Goal: Task Accomplishment & Management: Use online tool/utility

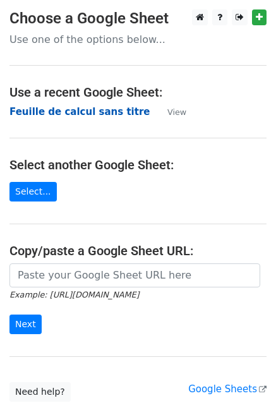
click at [77, 116] on strong "Feuille de calcul sans titre" at bounding box center [79, 111] width 140 height 11
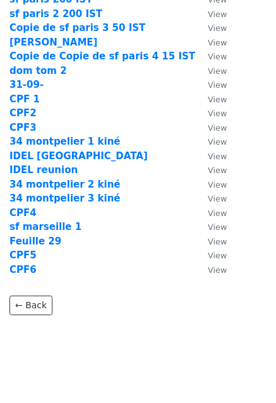
scroll to position [338, 0]
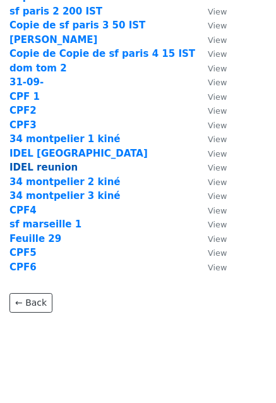
click at [40, 169] on strong "IDEL reunion" at bounding box center [43, 167] width 68 height 11
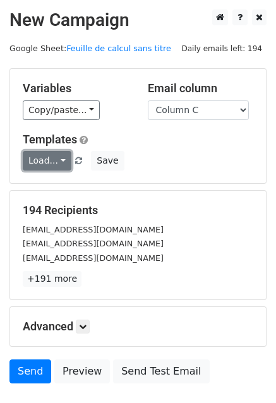
click at [38, 163] on link "Load..." at bounding box center [47, 161] width 49 height 20
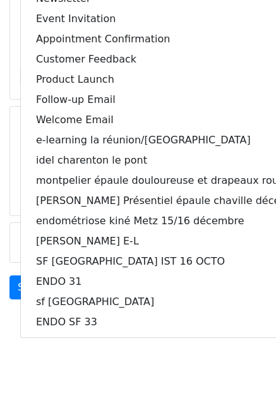
scroll to position [87, 0]
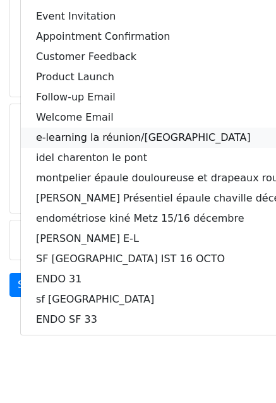
click at [169, 132] on link "e-learning la réunion/Guyane" at bounding box center [171, 138] width 301 height 20
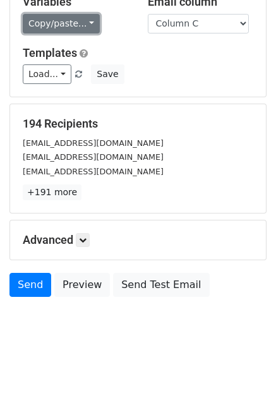
click at [56, 25] on link "Copy/paste..." at bounding box center [61, 24] width 77 height 20
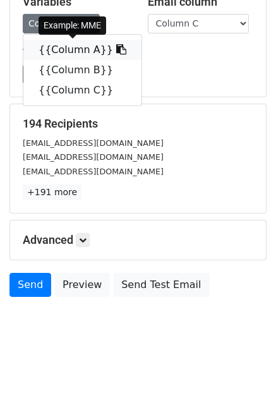
click at [60, 45] on link "{{Column A}}" at bounding box center [82, 50] width 118 height 20
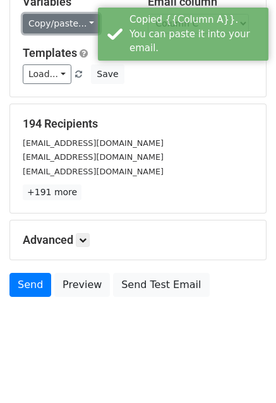
click at [48, 19] on link "Copy/paste..." at bounding box center [61, 24] width 77 height 20
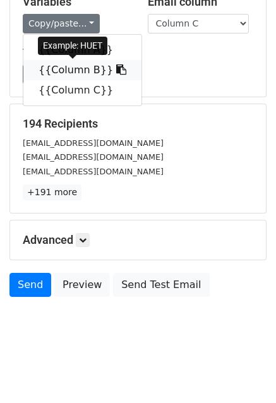
click at [72, 68] on link "{{Column B}}" at bounding box center [82, 70] width 118 height 20
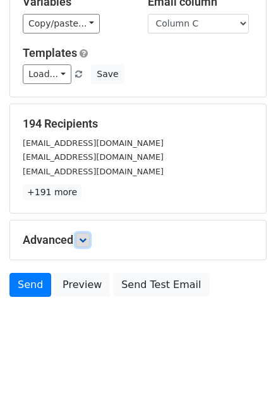
click at [86, 233] on link at bounding box center [83, 240] width 14 height 14
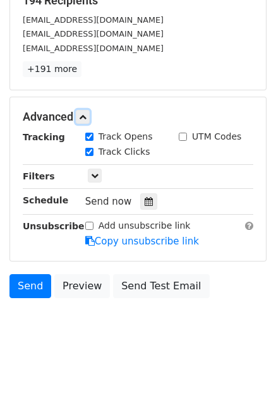
scroll to position [0, 0]
